Goal: Answer question/provide support

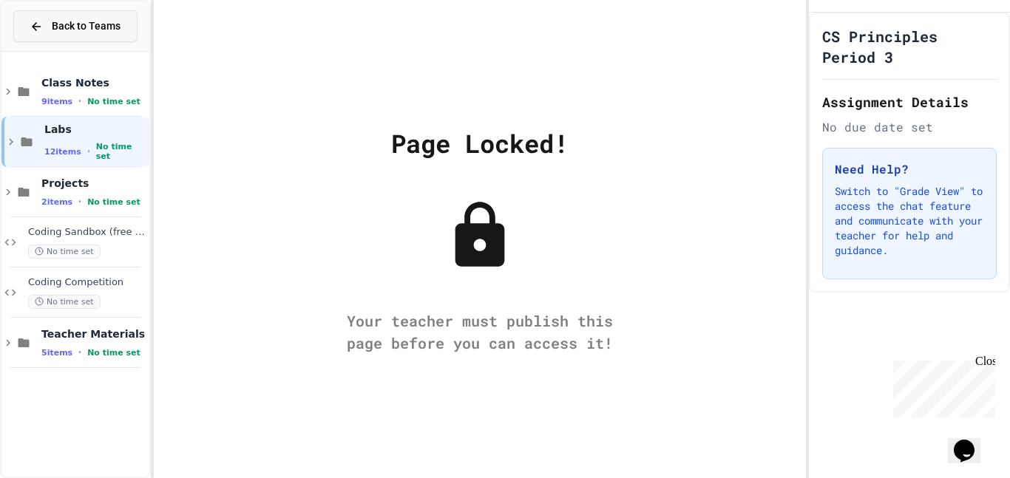
click at [70, 38] on button "Back to Teams" at bounding box center [75, 26] width 124 height 32
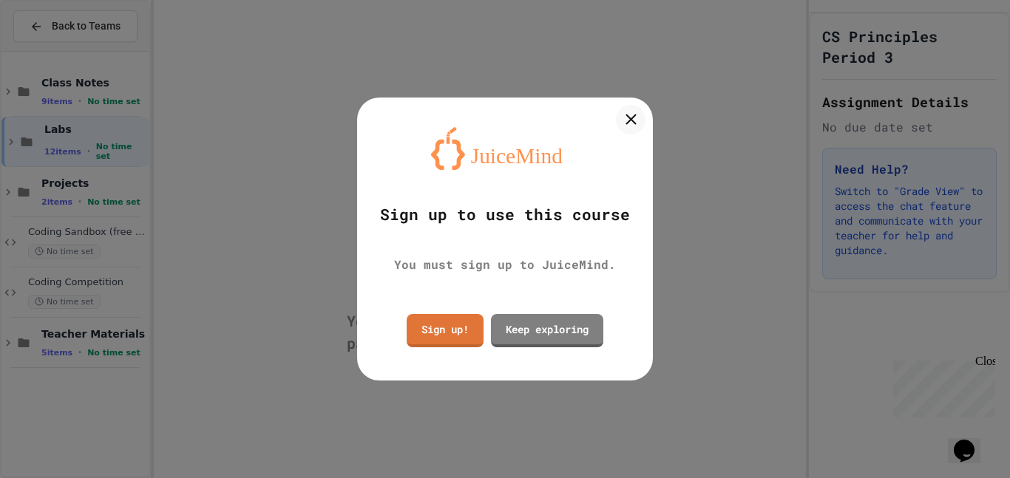
click at [643, 120] on div at bounding box center [631, 120] width 30 height 30
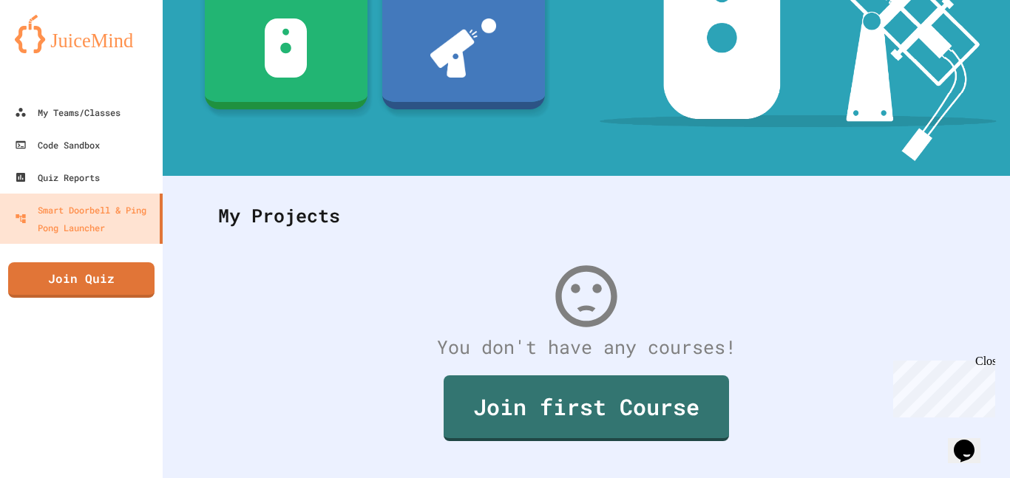
scroll to position [252, 0]
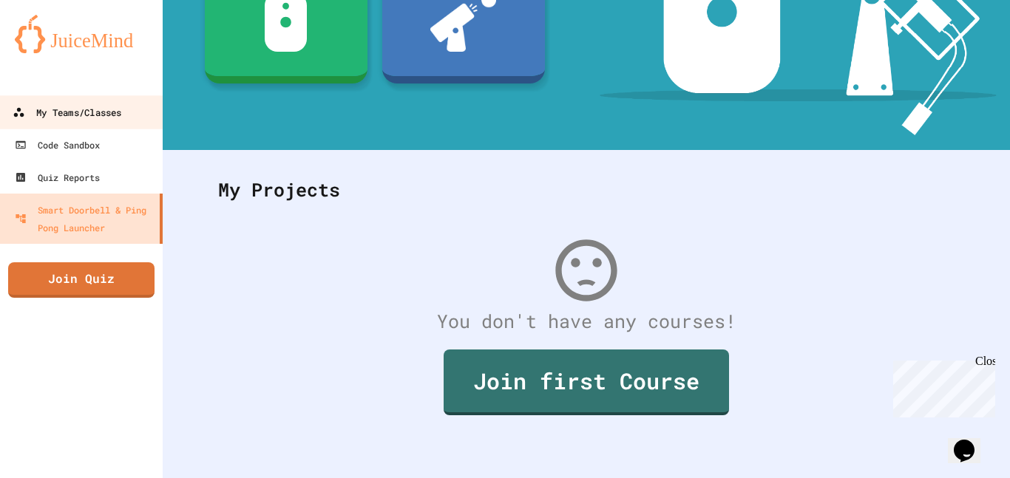
click at [14, 115] on icon at bounding box center [19, 112] width 10 height 9
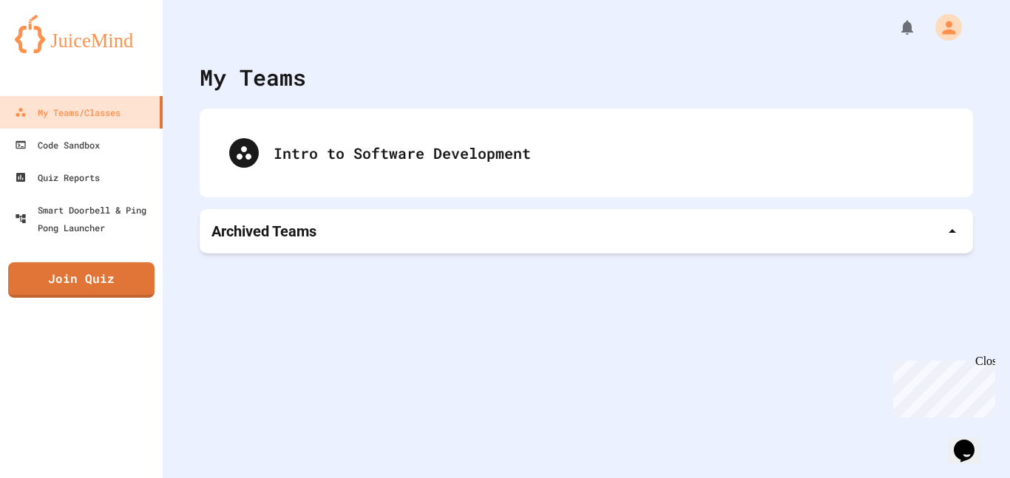
click at [890, 241] on div "Archived Teams" at bounding box center [586, 231] width 750 height 21
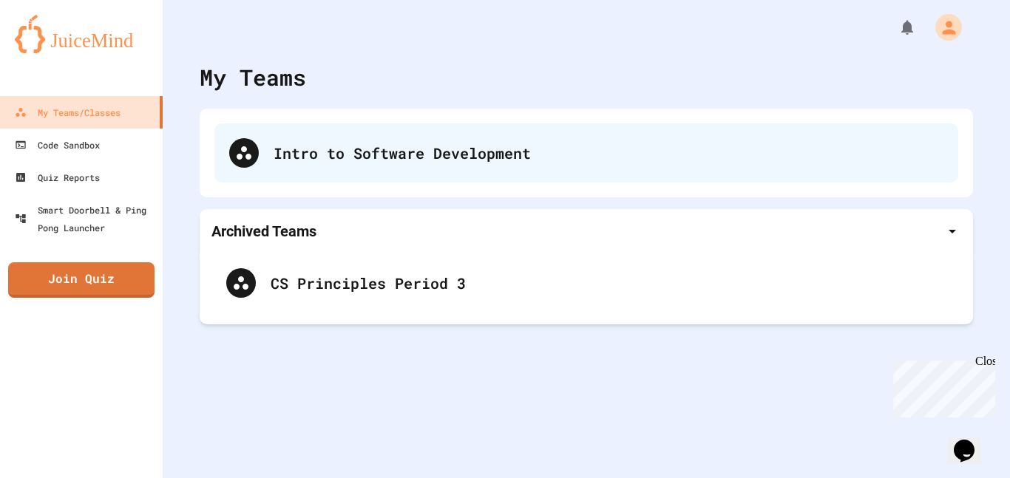
click at [520, 160] on div "Intro to Software Development" at bounding box center [609, 153] width 670 height 22
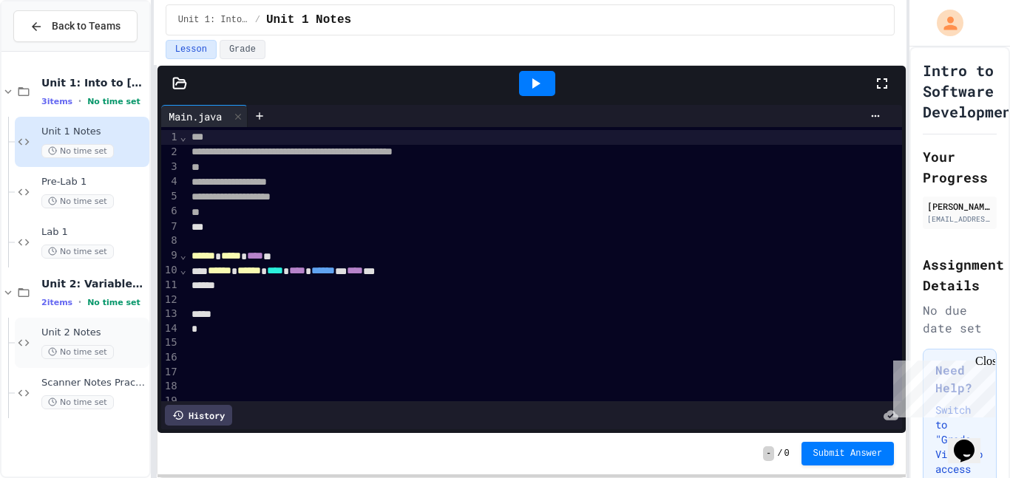
click at [92, 358] on span "No time set" at bounding box center [77, 352] width 72 height 14
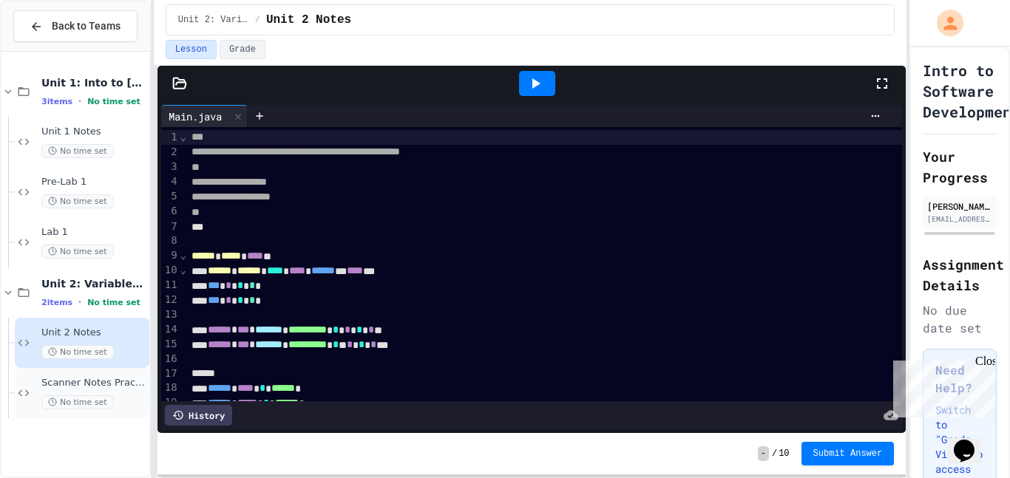
click at [84, 390] on span "Scanner Notes Practice" at bounding box center [93, 383] width 105 height 13
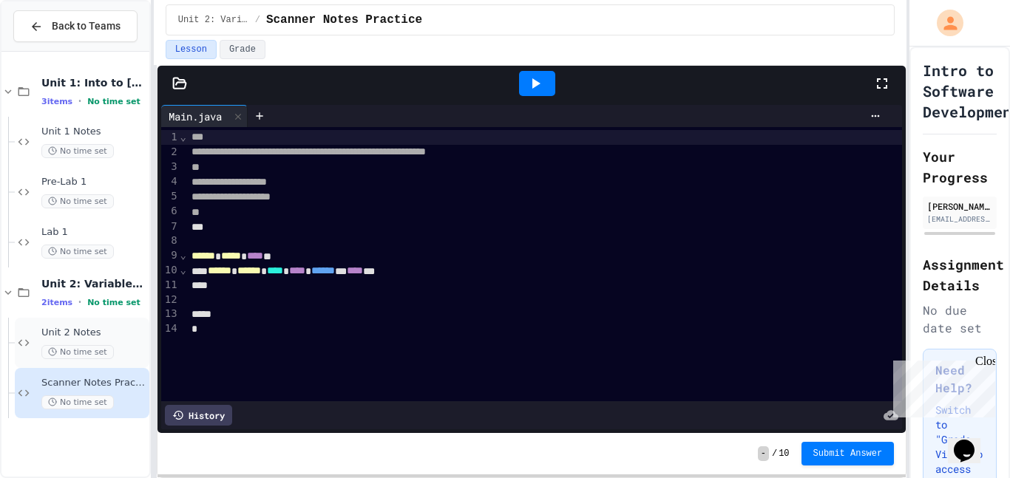
click at [63, 351] on div "Unit 2 Notes No time set" at bounding box center [93, 343] width 105 height 33
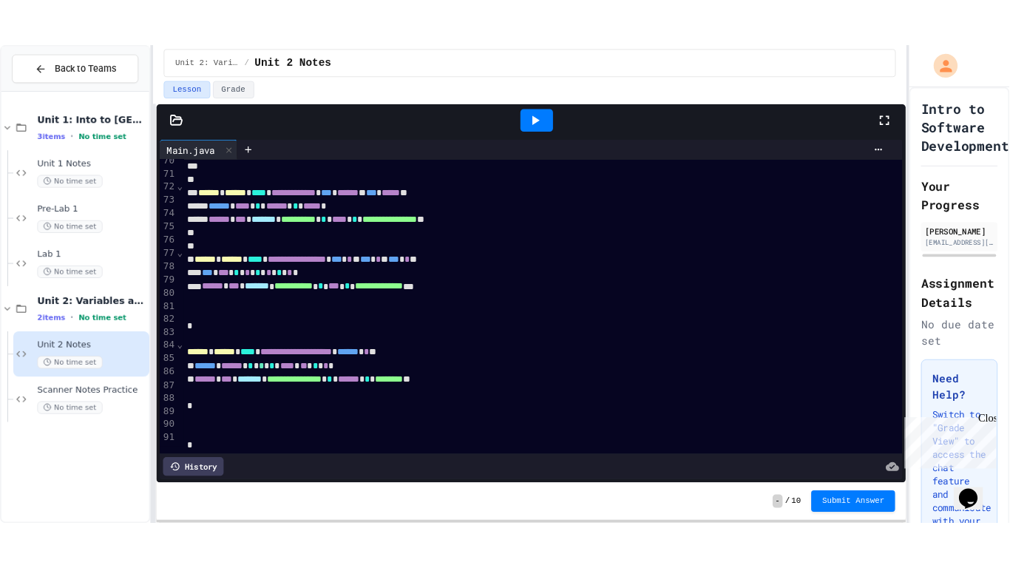
scroll to position [1042, 0]
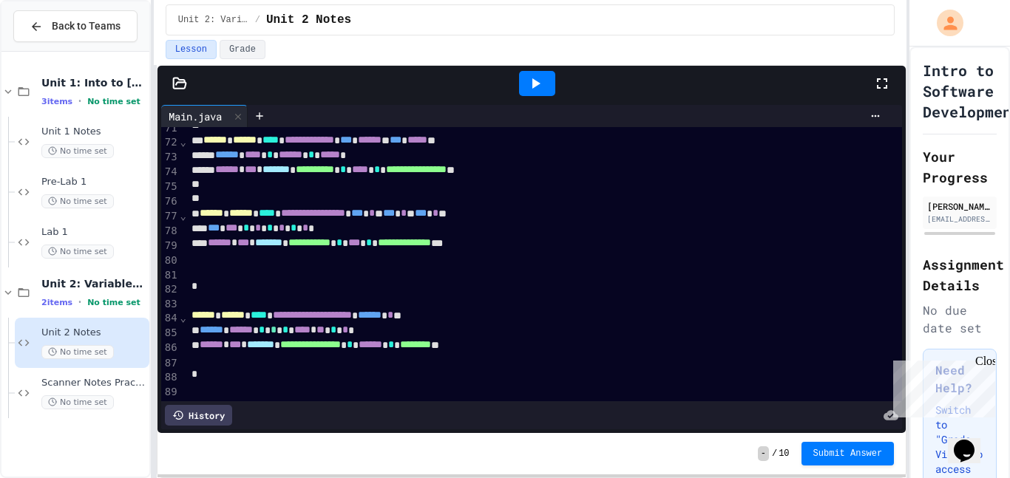
click at [877, 92] on icon at bounding box center [882, 84] width 18 height 18
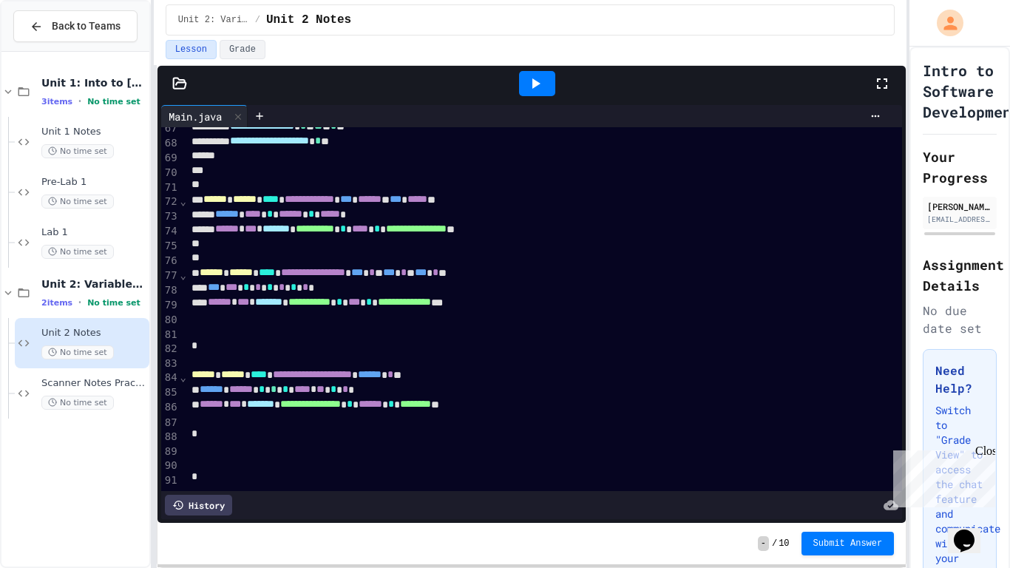
scroll to position [872, 0]
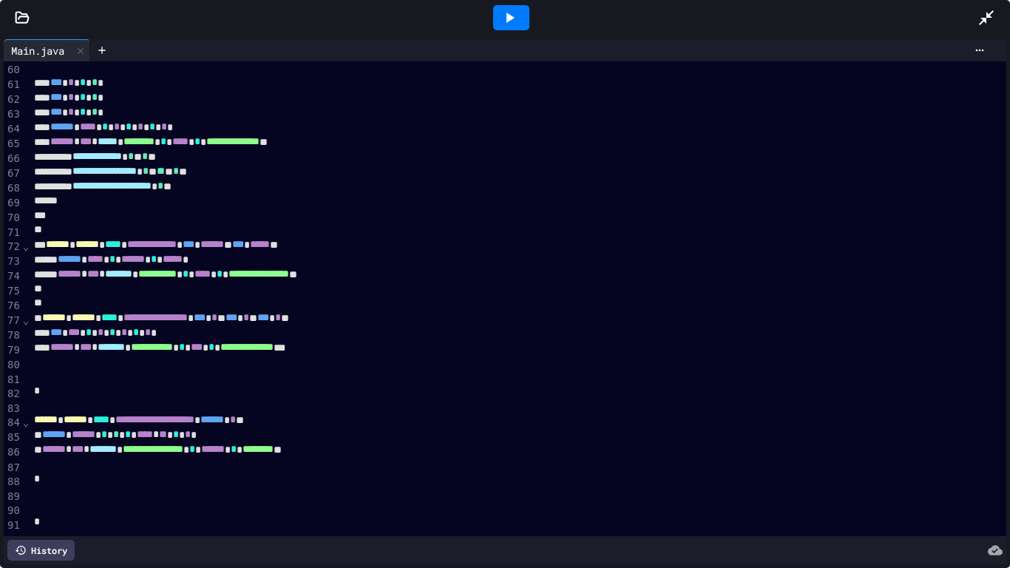
click at [992, 13] on icon at bounding box center [986, 18] width 18 height 18
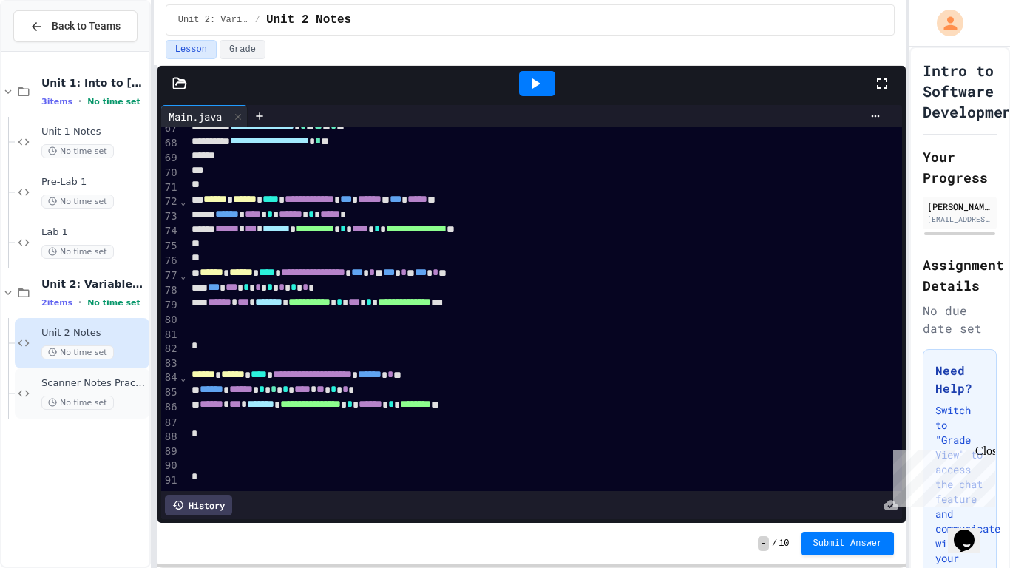
click at [90, 390] on span "Scanner Notes Practice" at bounding box center [93, 383] width 105 height 13
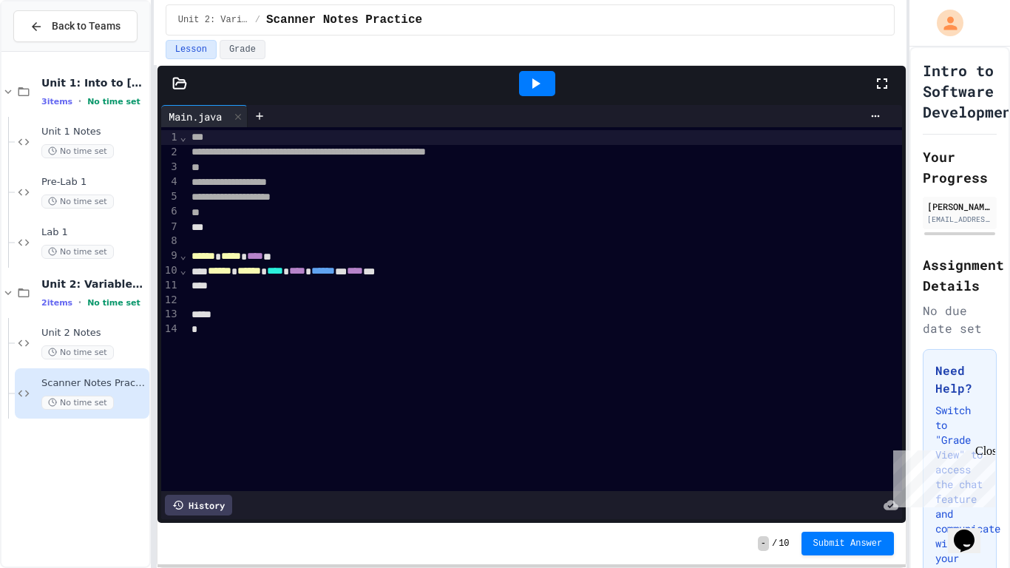
click at [298, 247] on div at bounding box center [545, 241] width 717 height 15
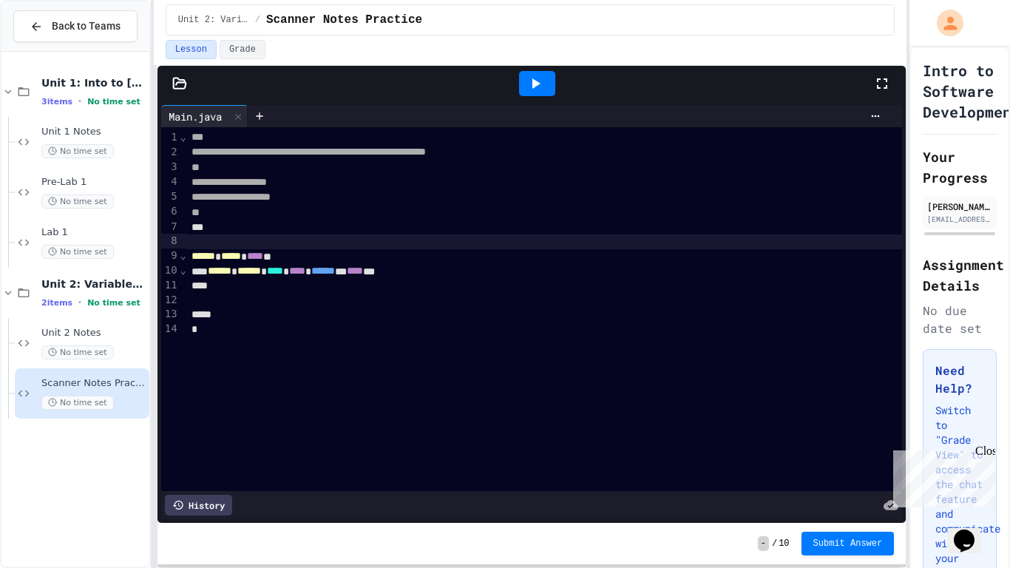
click at [220, 145] on div "***" at bounding box center [545, 137] width 717 height 15
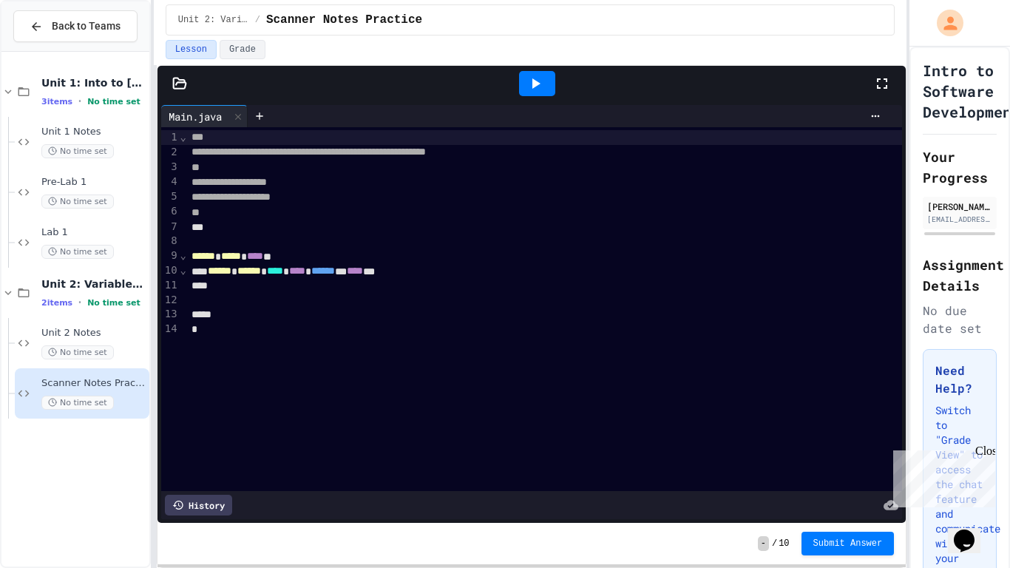
click at [191, 142] on span "***" at bounding box center [197, 137] width 12 height 10
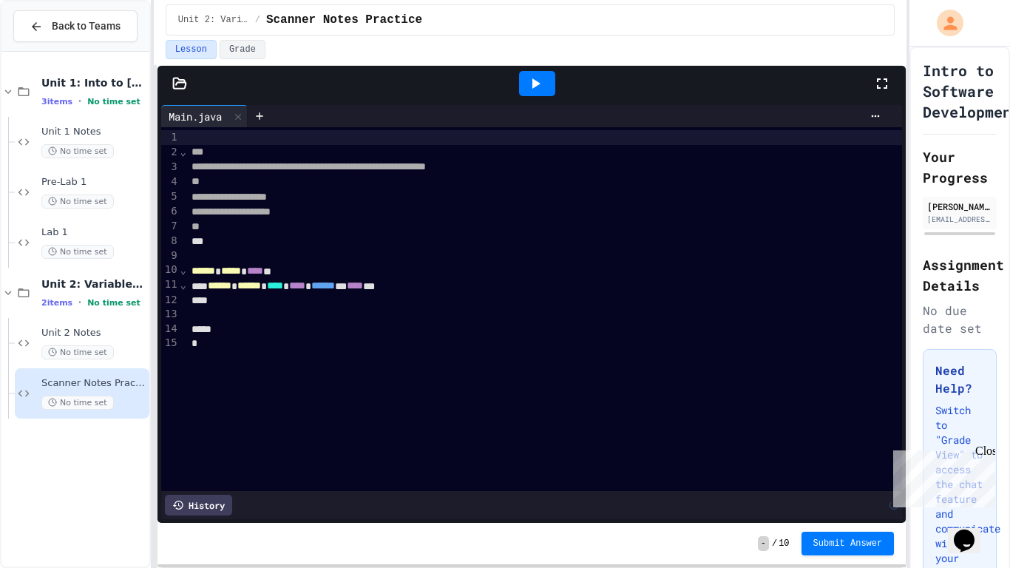
click at [198, 145] on div at bounding box center [545, 137] width 717 height 15
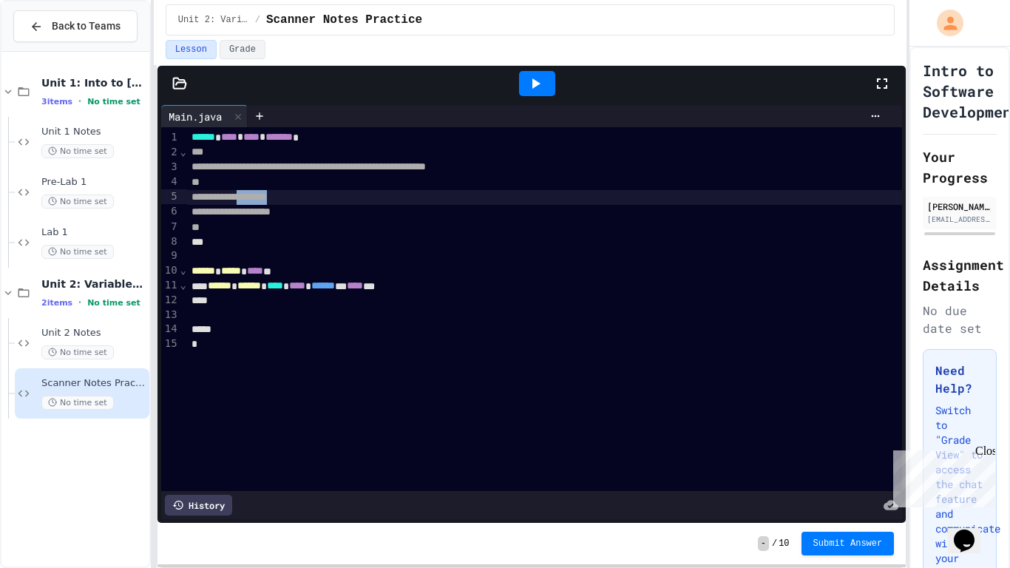
drag, startPoint x: 240, startPoint y: 214, endPoint x: 318, endPoint y: 209, distance: 78.5
click at [318, 205] on div "**********" at bounding box center [545, 197] width 717 height 15
click at [332, 308] on div at bounding box center [545, 300] width 717 height 15
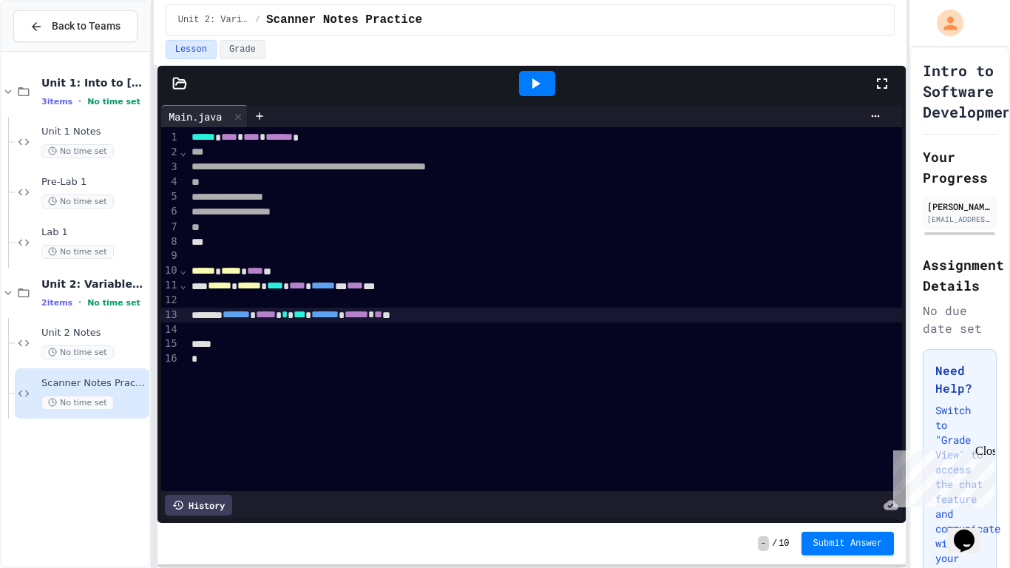
click at [205, 308] on div at bounding box center [545, 300] width 717 height 15
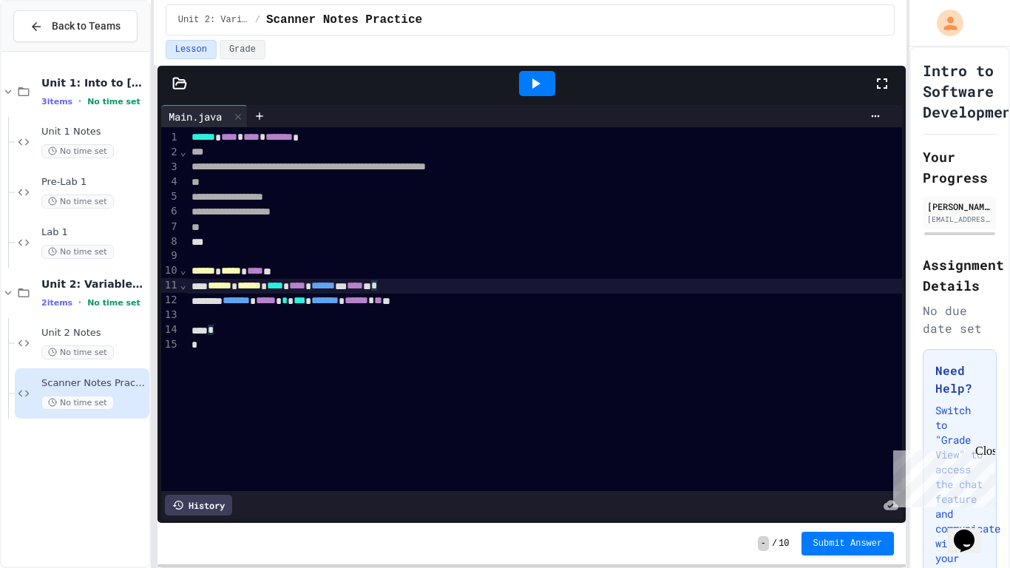
click at [962, 478] on icon "Chat widget" at bounding box center [964, 540] width 21 height 22
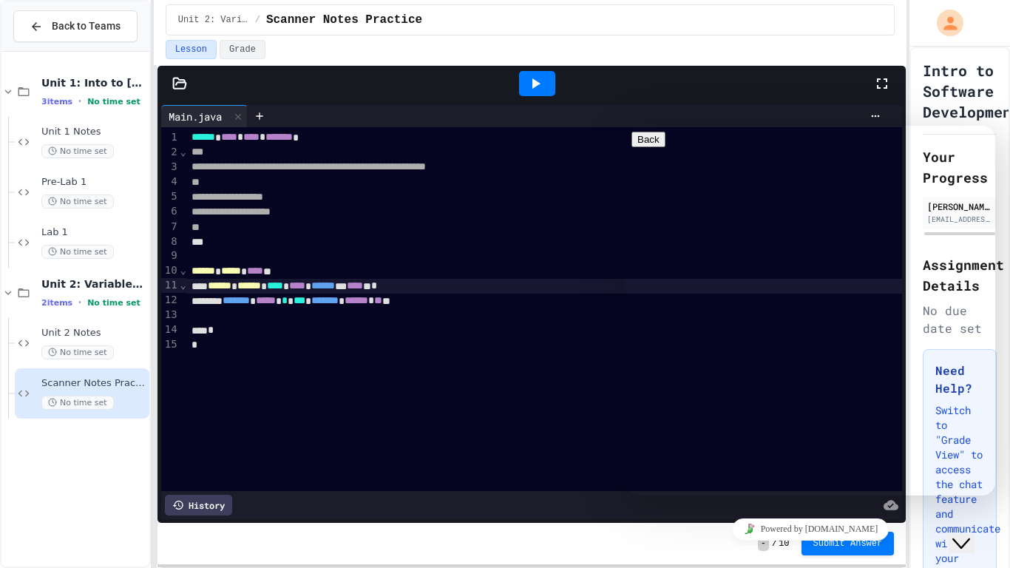
click at [722, 478] on textarea at bounding box center [688, 554] width 115 height 12
type textarea "**********"
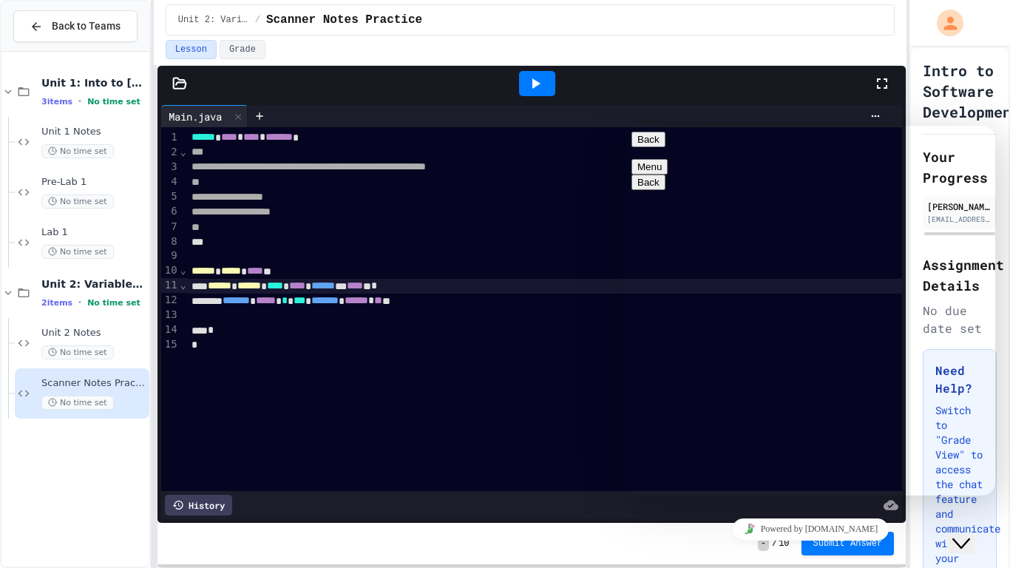
click at [970, 478] on button "Close Chat This icon closes the chat window." at bounding box center [961, 543] width 27 height 19
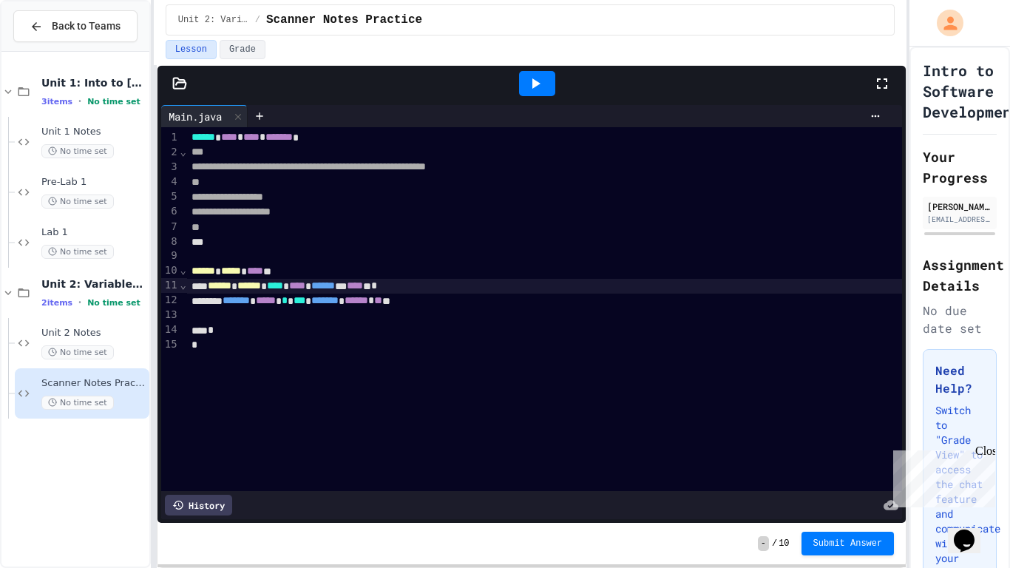
click at [425, 308] on div "******* ***** * *** ******* * ****** * ** **" at bounding box center [545, 300] width 717 height 15
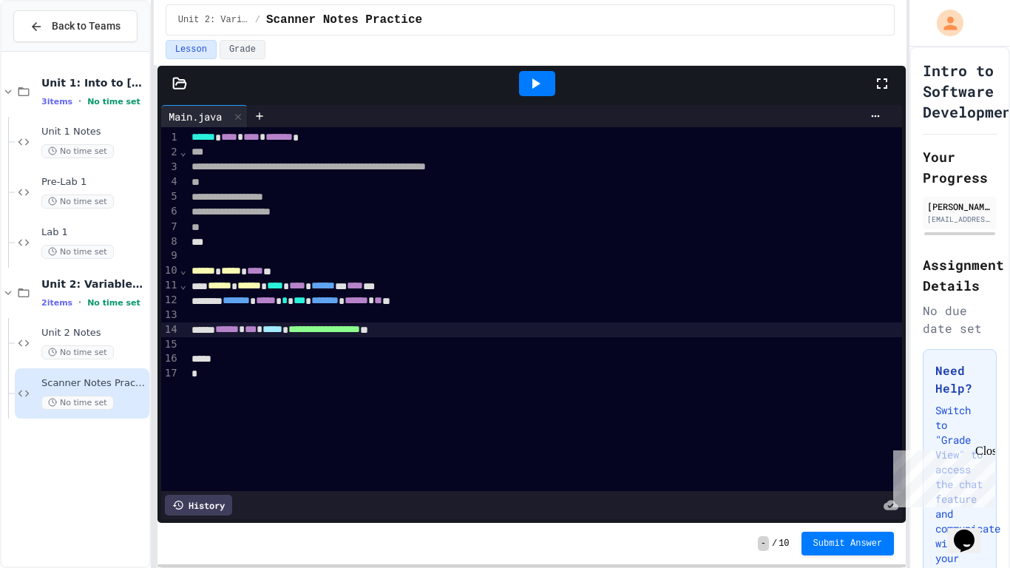
click at [538, 89] on icon at bounding box center [535, 84] width 18 height 18
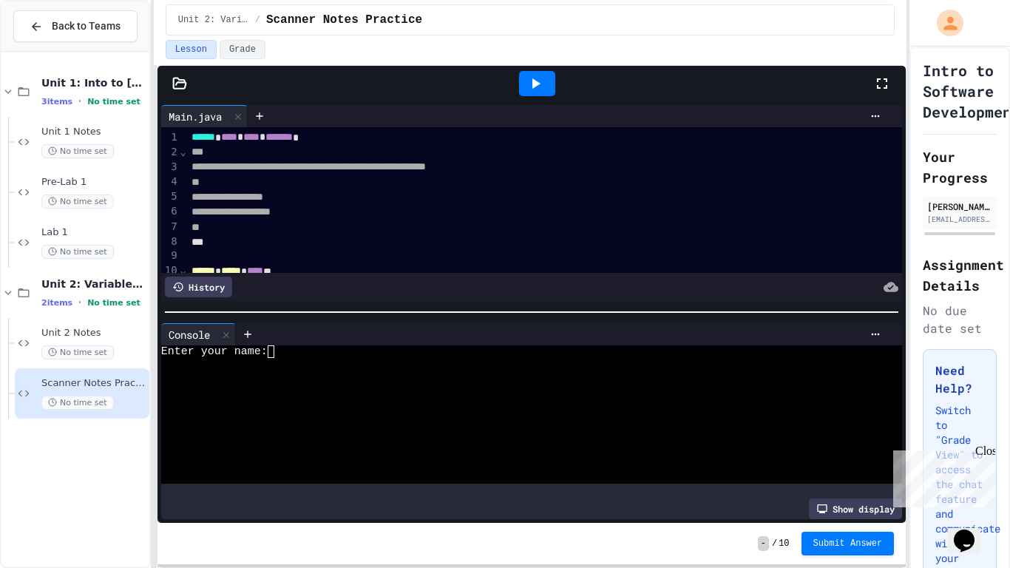
click at [279, 352] on textarea "Terminal input" at bounding box center [277, 351] width 7 height 13
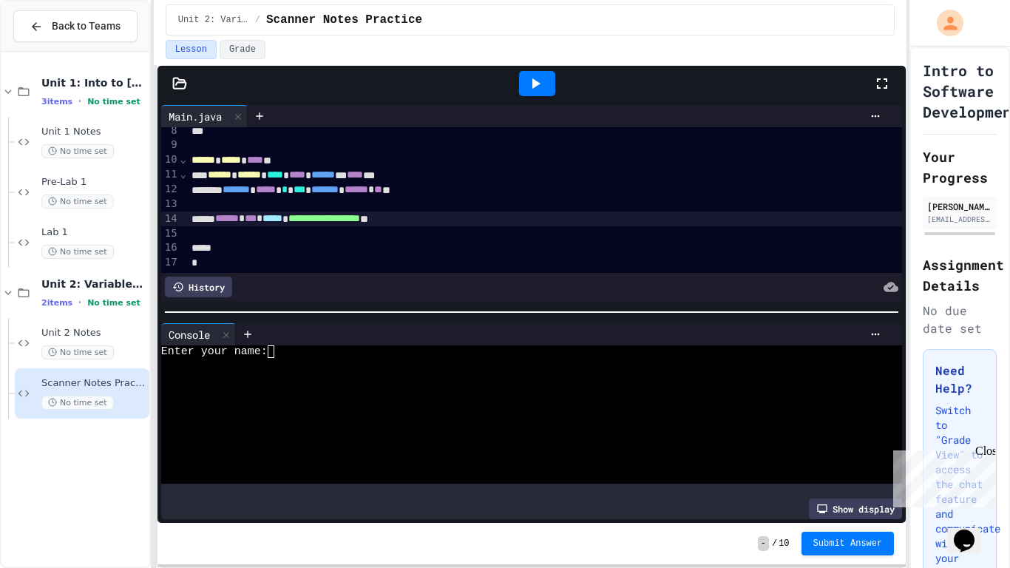
click at [367, 222] on div "**********" at bounding box center [545, 218] width 717 height 15
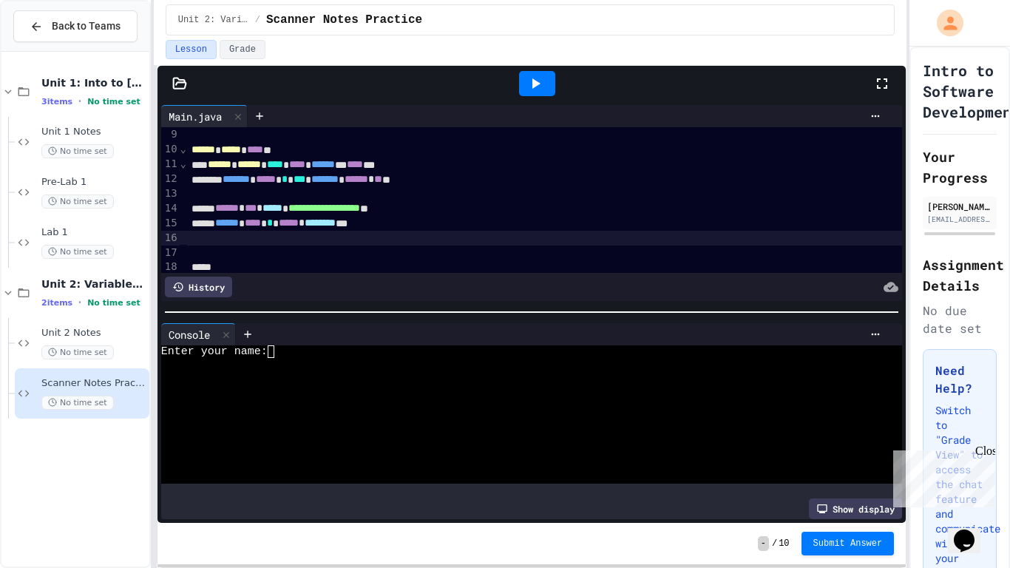
click at [553, 96] on div at bounding box center [537, 83] width 36 height 25
click at [286, 358] on div "Enter your name:" at bounding box center [523, 351] width 725 height 13
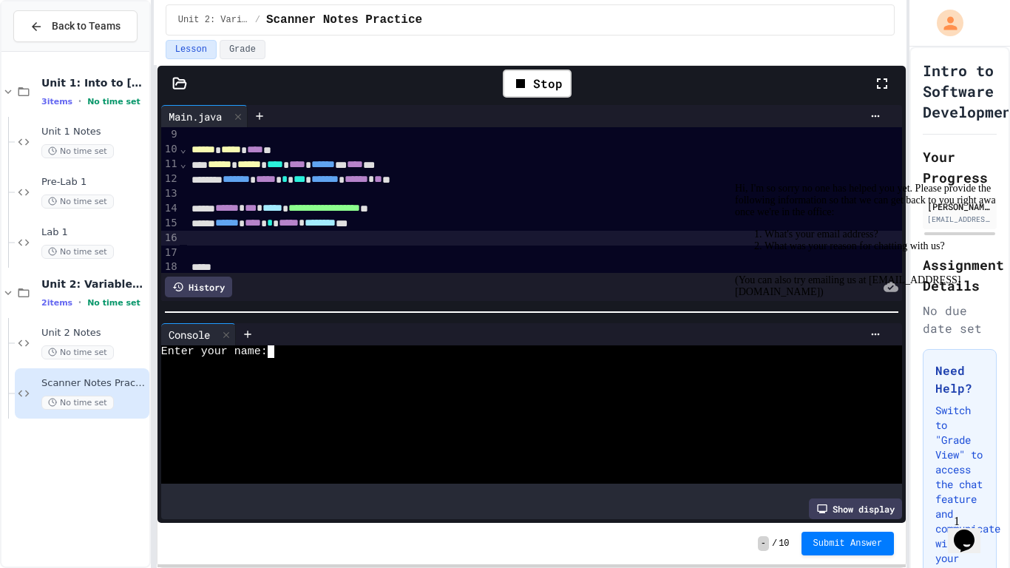
click at [974, 478] on icon "Chat widget" at bounding box center [964, 540] width 21 height 22
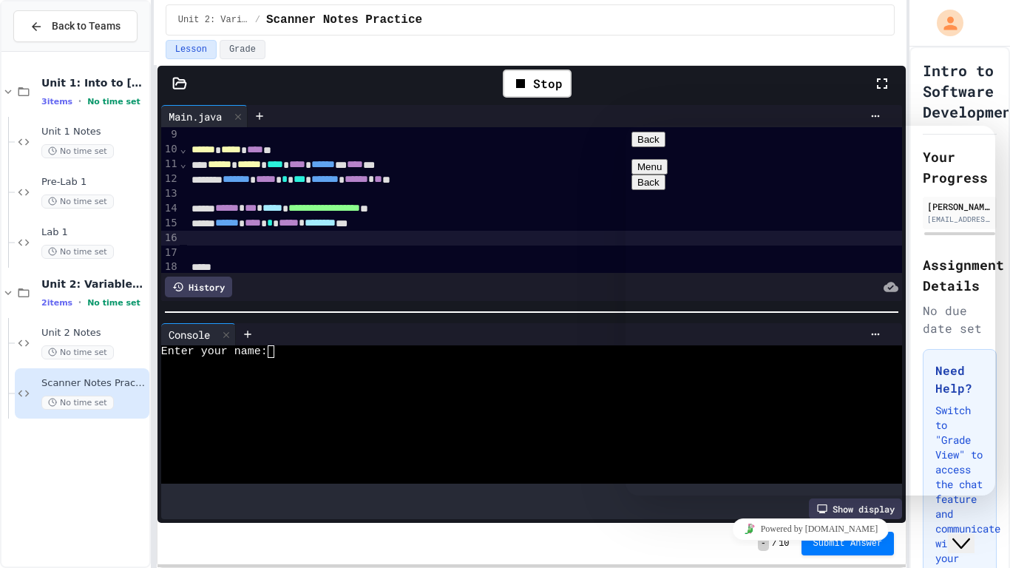
scroll to position [22, 0]
click at [965, 478] on icon "Close Chat This icon closes the chat window." at bounding box center [961, 543] width 18 height 18
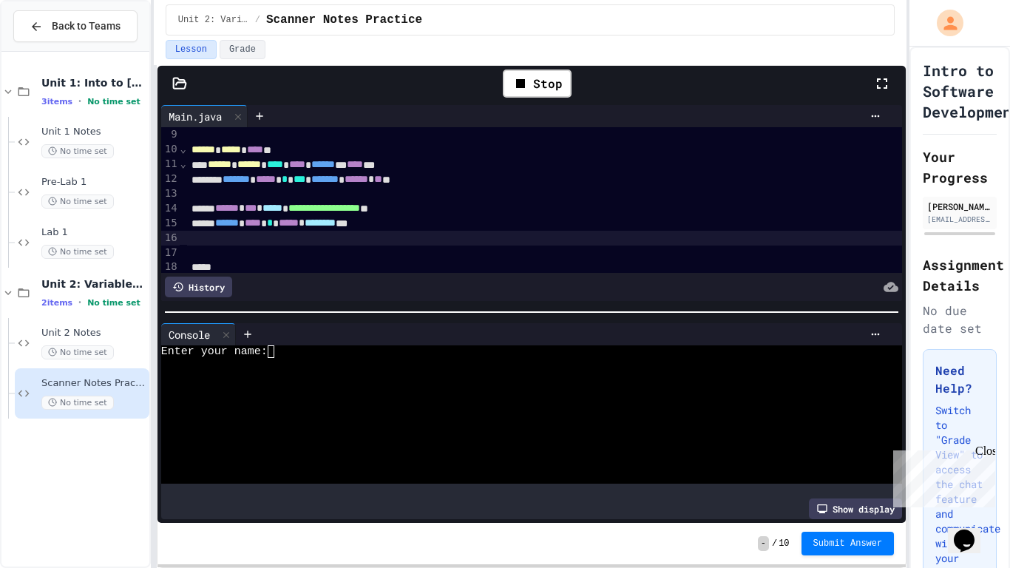
click at [211, 245] on div at bounding box center [545, 238] width 717 height 15
click at [281, 356] on textarea "Terminal input" at bounding box center [277, 351] width 7 height 13
type textarea "*"
click at [307, 360] on div at bounding box center [523, 364] width 725 height 13
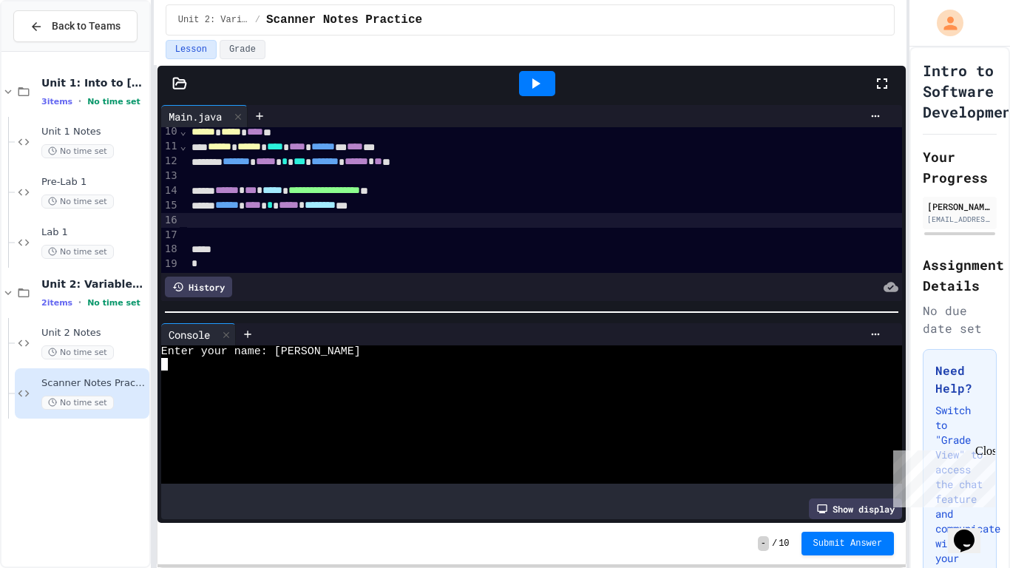
scroll to position [150, 0]
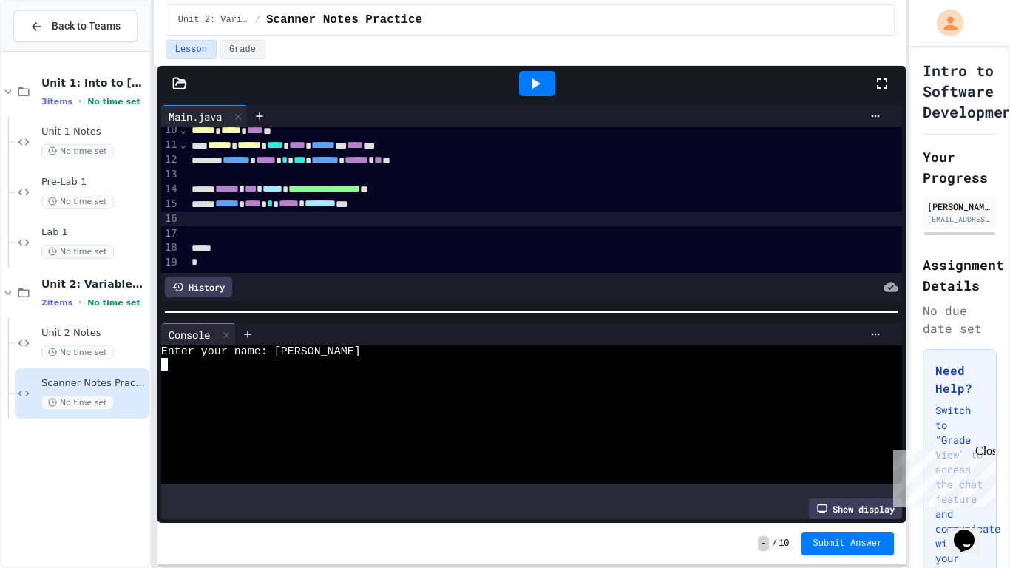
click at [359, 223] on div at bounding box center [545, 218] width 717 height 15
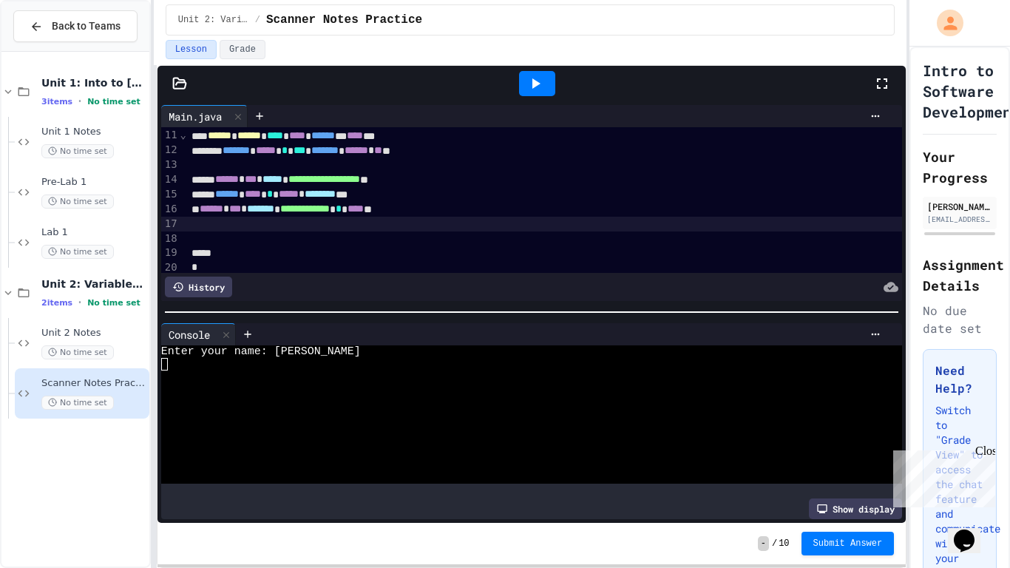
click at [200, 214] on span "******" at bounding box center [212, 208] width 24 height 10
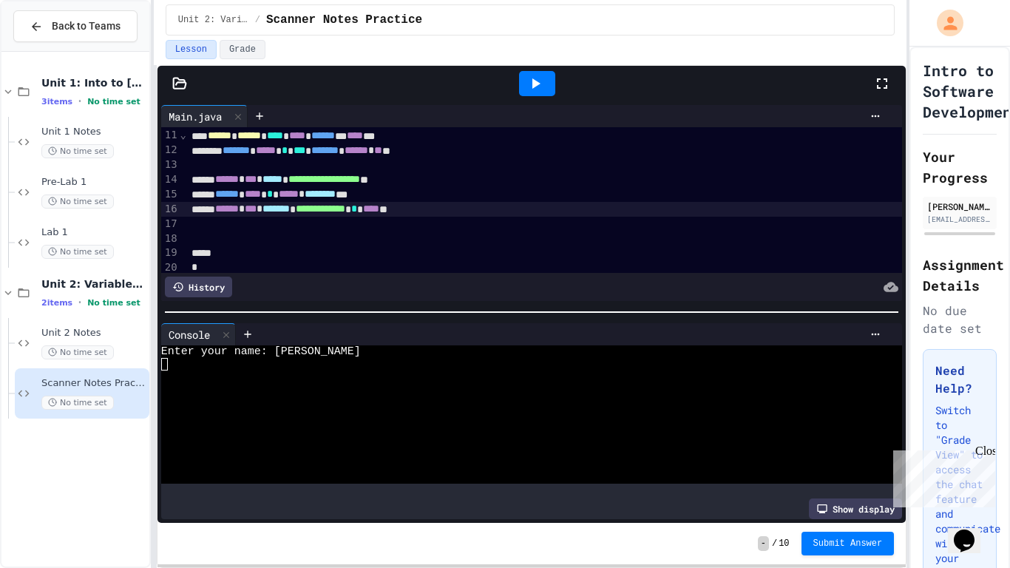
click at [535, 92] on icon at bounding box center [535, 84] width 18 height 18
click at [302, 360] on div at bounding box center [523, 364] width 725 height 13
click at [457, 231] on div at bounding box center [545, 224] width 717 height 15
